Goal: Information Seeking & Learning: Learn about a topic

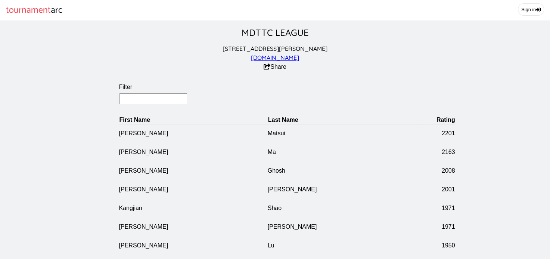
click at [125, 104] on input "Filter" at bounding box center [153, 98] width 68 height 11
type input "chai"
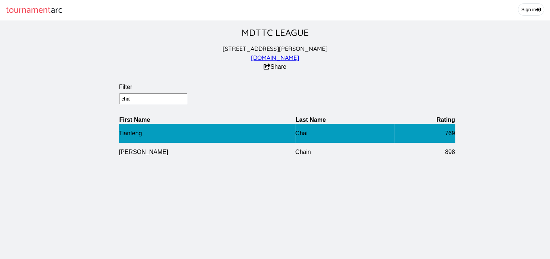
click at [223, 142] on td "Tianfeng" at bounding box center [207, 133] width 176 height 19
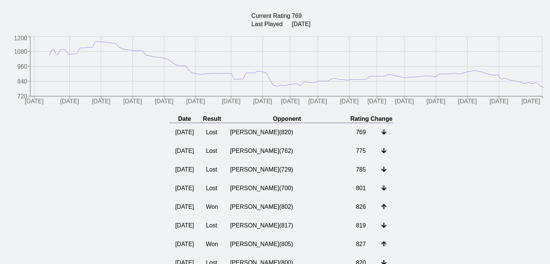
scroll to position [148, 0]
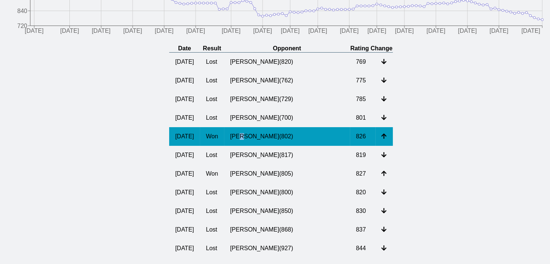
click at [265, 145] on td "[PERSON_NAME] ( 802 )" at bounding box center [287, 136] width 126 height 19
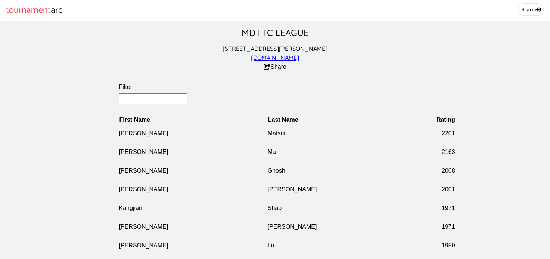
click at [146, 104] on input "Filter" at bounding box center [153, 98] width 68 height 11
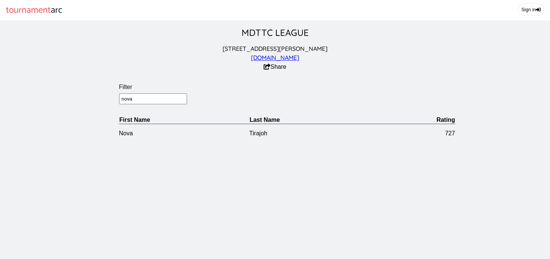
drag, startPoint x: 145, startPoint y: 105, endPoint x: 74, endPoint y: 96, distance: 71.9
click at [74, 96] on section "Filter nova First Name Last Name Rating Nova Tirajoh 727" at bounding box center [287, 107] width 574 height 71
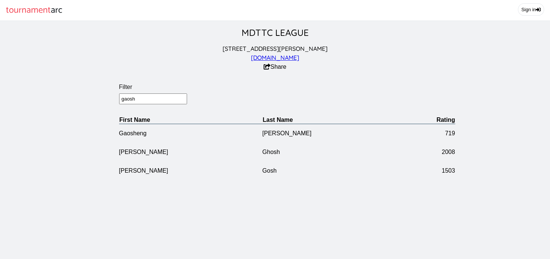
drag, startPoint x: 139, startPoint y: 105, endPoint x: 78, endPoint y: 99, distance: 61.9
click at [78, 99] on section "Filter gaosh First Name Last Name Rating [PERSON_NAME] 719 [PERSON_NAME] 2008 […" at bounding box center [287, 126] width 574 height 108
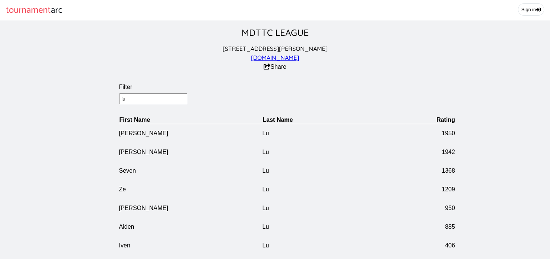
type input "l"
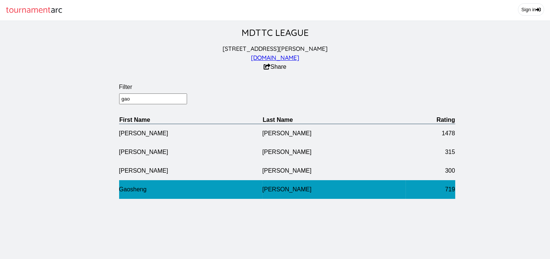
type input "gao"
click at [131, 193] on td "Gaosheng" at bounding box center [190, 189] width 143 height 19
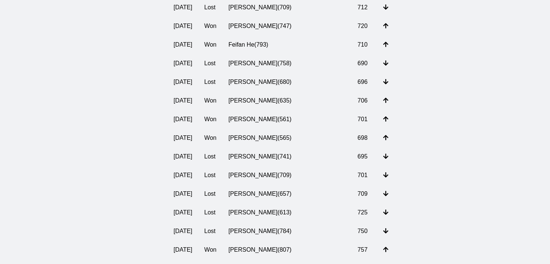
scroll to position [226, 0]
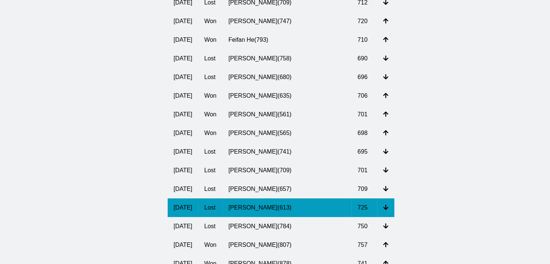
click at [270, 212] on td "[PERSON_NAME] ( 613 )" at bounding box center [287, 208] width 129 height 19
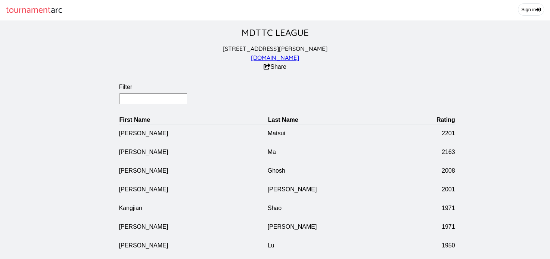
click at [143, 103] on input "Filter" at bounding box center [153, 98] width 68 height 11
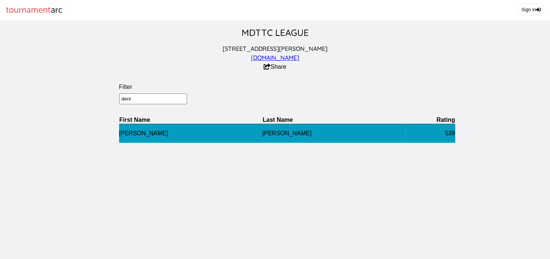
type input "deni"
click at [134, 140] on td "[PERSON_NAME]" at bounding box center [190, 133] width 143 height 19
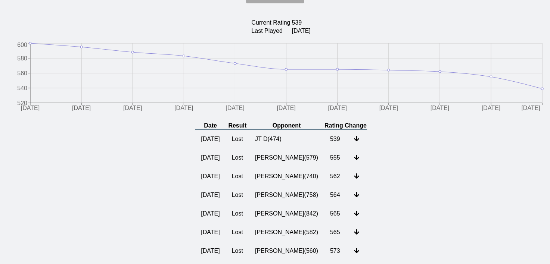
scroll to position [145, 0]
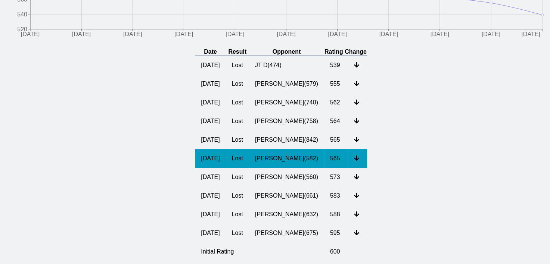
click at [288, 164] on td "[PERSON_NAME] ( 582 )" at bounding box center [286, 158] width 75 height 19
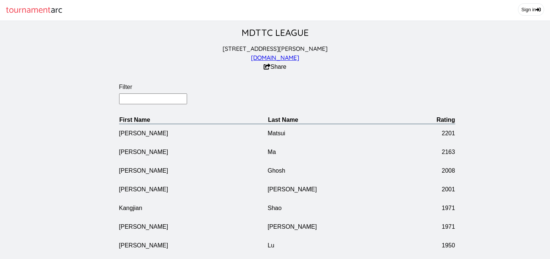
click at [134, 99] on input "Filter" at bounding box center [153, 98] width 68 height 11
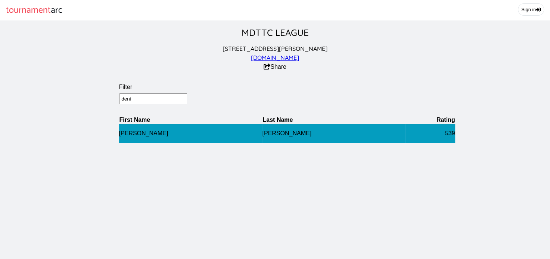
type input "deni"
click at [125, 137] on td "[PERSON_NAME]" at bounding box center [190, 133] width 143 height 19
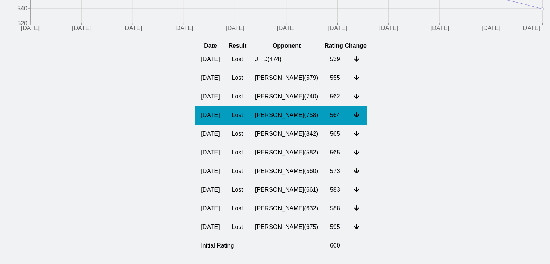
scroll to position [113, 0]
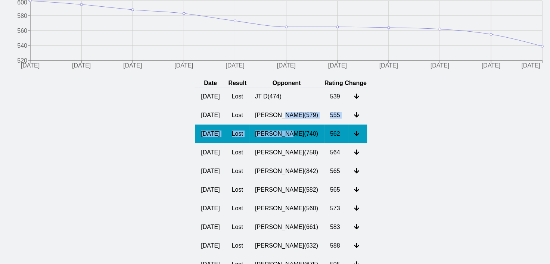
drag, startPoint x: 282, startPoint y: 121, endPoint x: 289, endPoint y: 139, distance: 18.8
click at [289, 139] on tbody "[DATE] Lost JT D ( 474 ) 539 [DATE] Lost [PERSON_NAME] ( 579 ) 555 [DATE] Lost …" at bounding box center [281, 190] width 172 height 206
drag, startPoint x: 289, startPoint y: 139, endPoint x: 285, endPoint y: 139, distance: 4.5
click at [285, 139] on td "[PERSON_NAME] ( 740 )" at bounding box center [286, 134] width 75 height 19
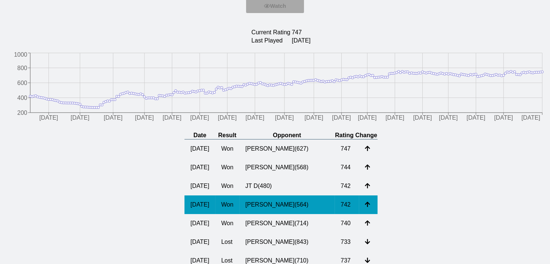
scroll to position [37, 0]
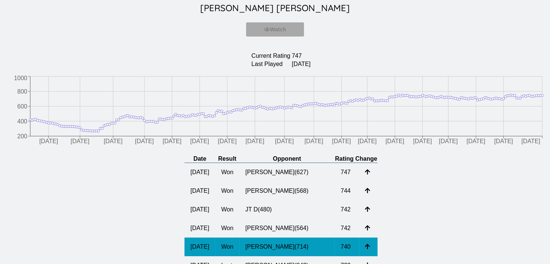
click at [287, 255] on td "[PERSON_NAME] ( 714 )" at bounding box center [286, 247] width 95 height 19
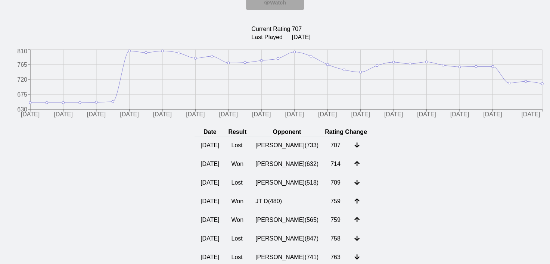
scroll to position [61, 0]
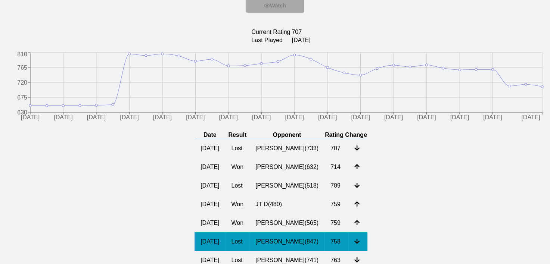
click at [288, 249] on td "[PERSON_NAME] ( 847 )" at bounding box center [286, 242] width 75 height 19
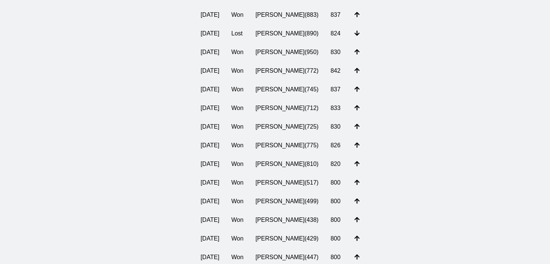
scroll to position [328, 0]
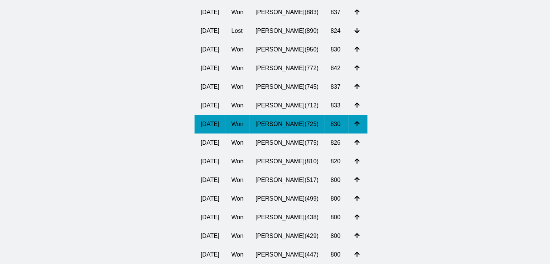
click at [267, 130] on td "[PERSON_NAME] ( 725 )" at bounding box center [286, 124] width 75 height 19
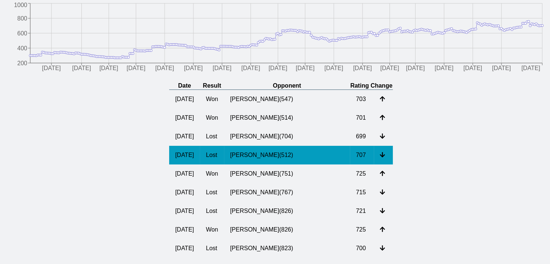
scroll to position [143, 0]
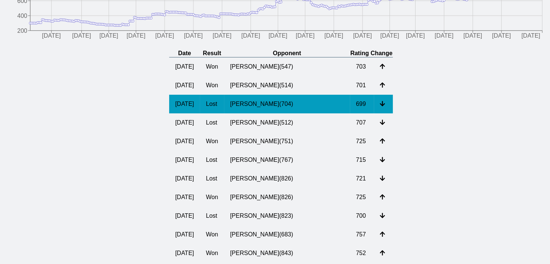
click at [284, 108] on td "[PERSON_NAME] ( 704 )" at bounding box center [287, 104] width 126 height 19
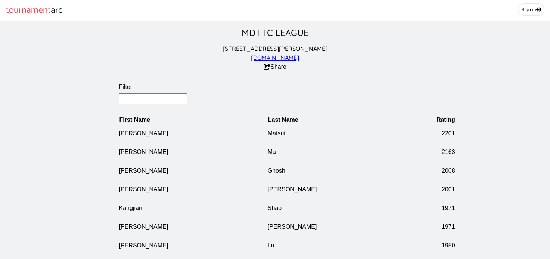
click at [144, 100] on input "Filter" at bounding box center [153, 98] width 68 height 11
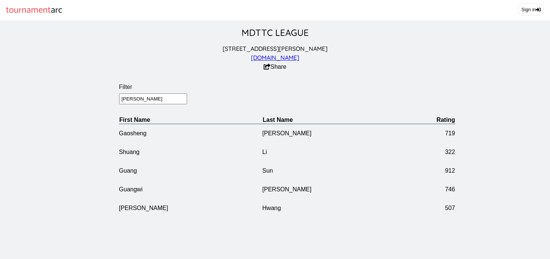
type input "[PERSON_NAME]"
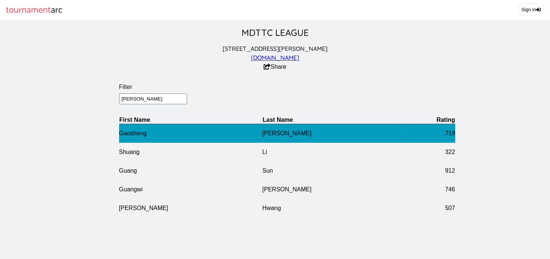
click at [137, 141] on td "Gaosheng" at bounding box center [190, 133] width 143 height 19
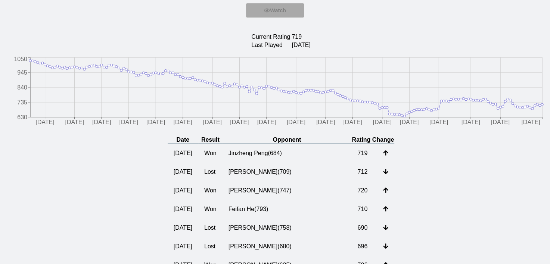
scroll to position [82, 0]
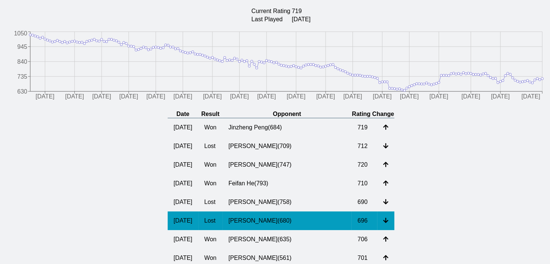
click at [256, 230] on td "[PERSON_NAME] ( 680 )" at bounding box center [287, 221] width 129 height 19
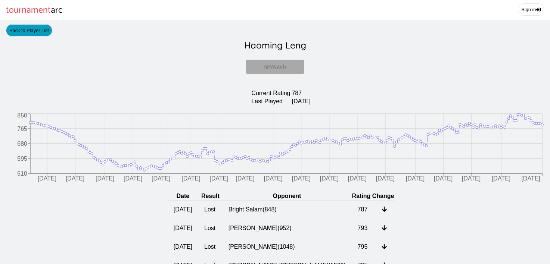
click at [26, 36] on link "Back to Player List" at bounding box center [29, 30] width 46 height 12
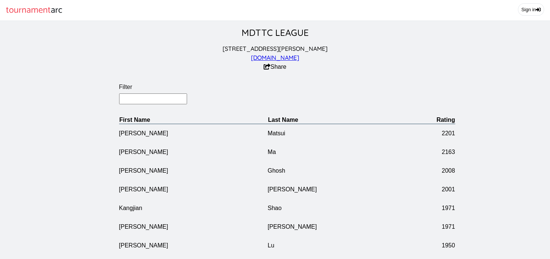
click at [148, 104] on input "Filter" at bounding box center [153, 98] width 68 height 11
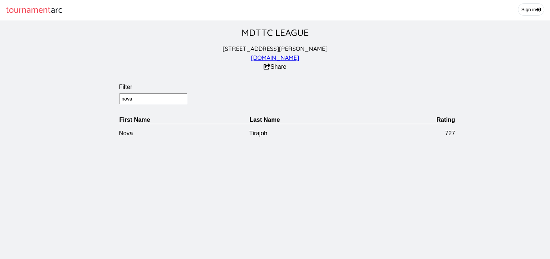
type input "nova"
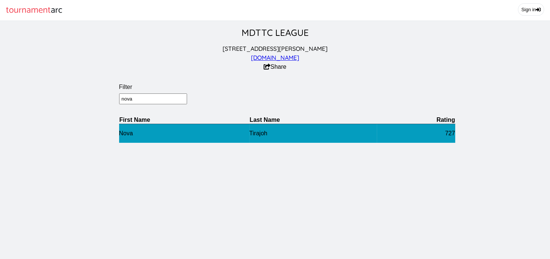
click at [126, 143] on td "Nova" at bounding box center [184, 133] width 130 height 19
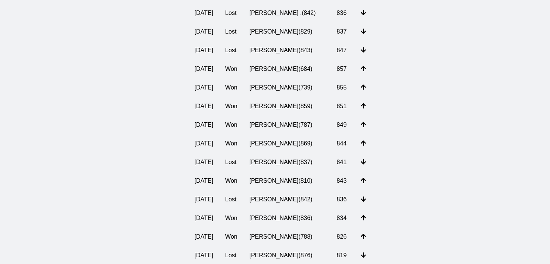
scroll to position [2232, 0]
drag, startPoint x: 552, startPoint y: 21, endPoint x: 538, endPoint y: 161, distance: 140.8
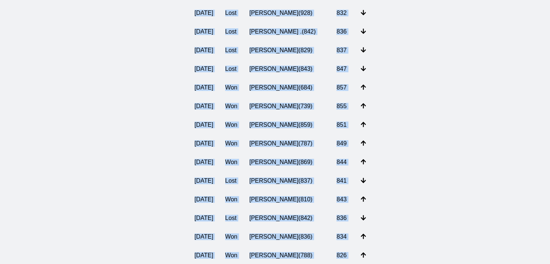
drag, startPoint x: 538, startPoint y: 161, endPoint x: 538, endPoint y: 142, distance: 19.4
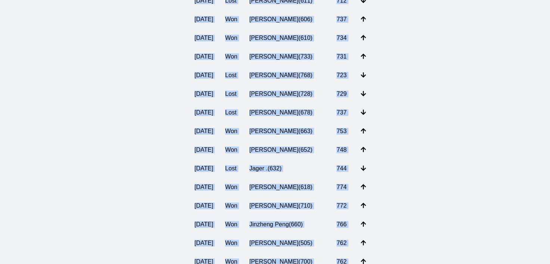
scroll to position [0, 0]
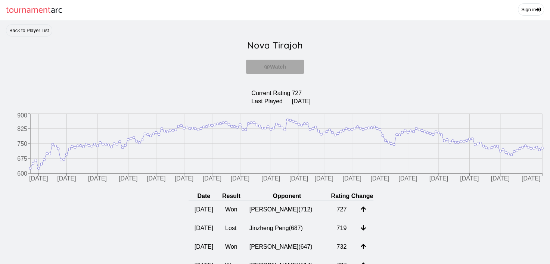
click at [499, 105] on section "Current Rating 727 Last Played [DATE]" at bounding box center [281, 97] width 538 height 17
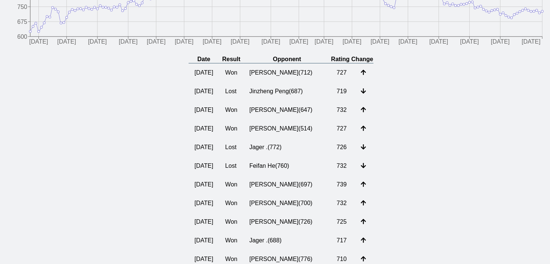
scroll to position [105, 0]
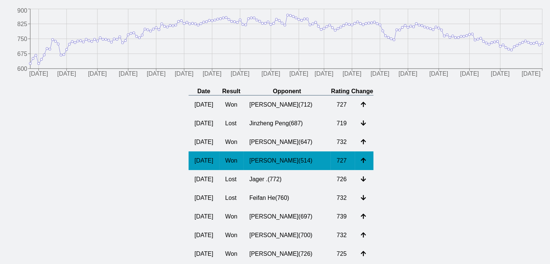
click at [280, 168] on td "[PERSON_NAME] ( 514 )" at bounding box center [286, 161] width 87 height 19
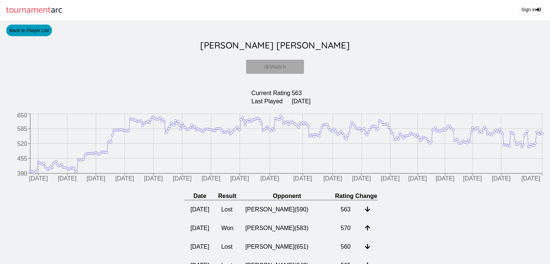
click at [33, 34] on link "Back to Player List" at bounding box center [29, 30] width 46 height 12
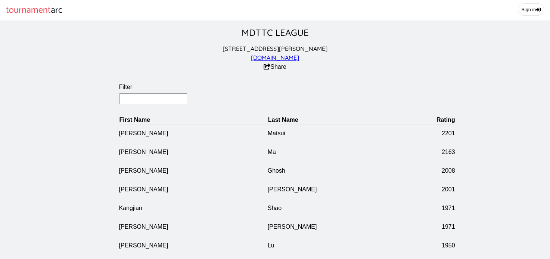
click at [137, 104] on input "Filter" at bounding box center [153, 98] width 68 height 11
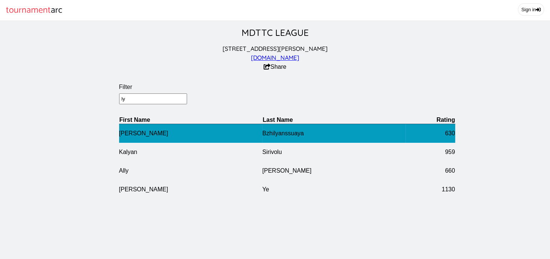
type input "ly"
click at [130, 140] on td "[PERSON_NAME]" at bounding box center [190, 133] width 143 height 19
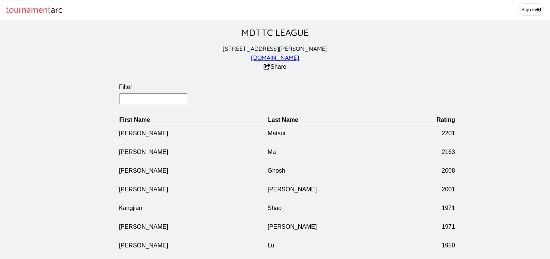
click at [138, 104] on input "Filter" at bounding box center [153, 98] width 68 height 11
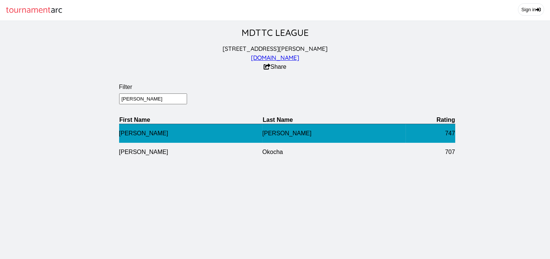
type input "richard"
click at [243, 142] on td "[PERSON_NAME]" at bounding box center [190, 133] width 143 height 19
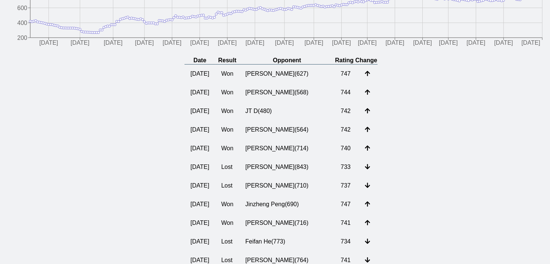
scroll to position [149, 0]
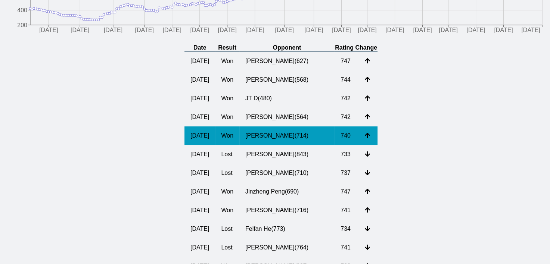
click at [304, 140] on td "[PERSON_NAME] ( 714 )" at bounding box center [286, 136] width 95 height 19
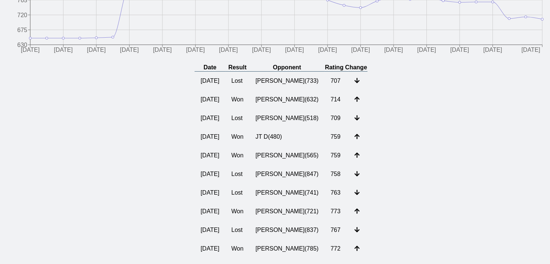
scroll to position [127, 0]
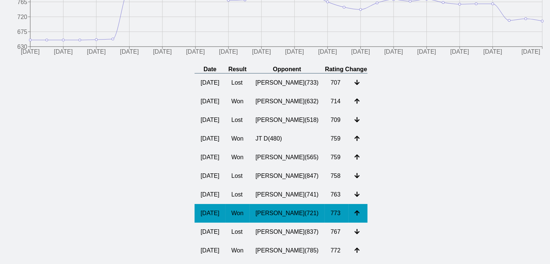
click at [279, 218] on td "Daniel Yin ( 721 )" at bounding box center [286, 213] width 75 height 19
